Goal: Task Accomplishment & Management: Use online tool/utility

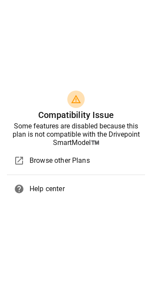
click at [37, 168] on li "open_in_new Browse other Plans" at bounding box center [76, 160] width 138 height 21
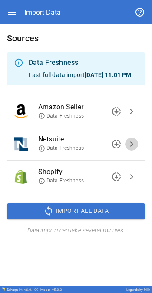
click at [133, 149] on span "chevron_right" at bounding box center [132, 144] width 10 height 10
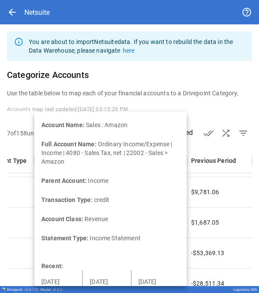
scroll to position [27, 303]
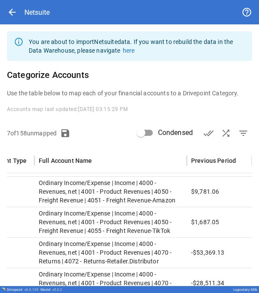
type input "***"
click at [152, 129] on span "filter_list" at bounding box center [243, 133] width 10 height 10
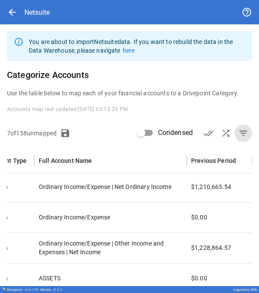
scroll to position [0, 0]
